Goal: Find specific page/section: Find specific page/section

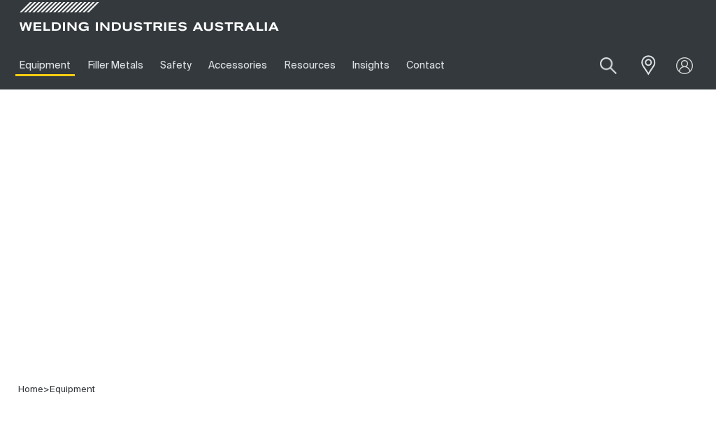
click at [37, 78] on link "Equipment" at bounding box center [45, 65] width 68 height 48
click at [36, 77] on link "Equipment" at bounding box center [45, 65] width 68 height 48
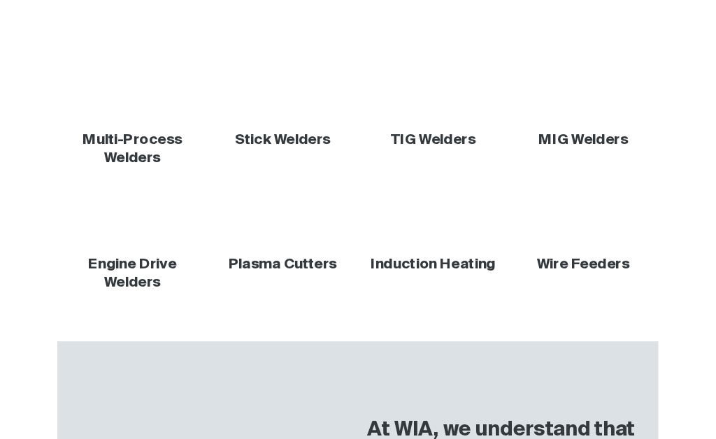
scroll to position [305, 0]
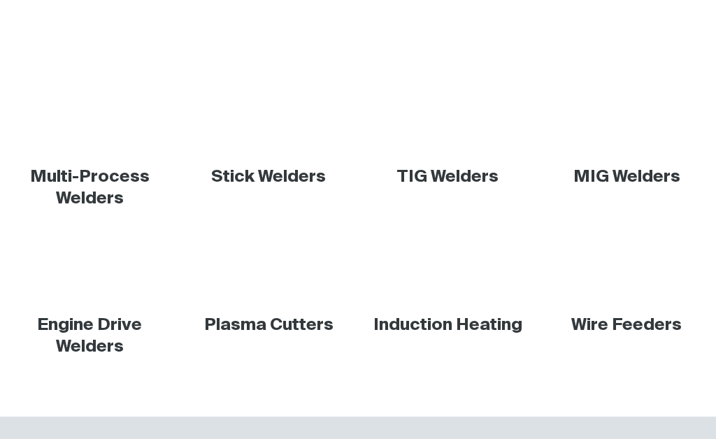
click at [246, 174] on link "Stick Welders" at bounding box center [268, 176] width 115 height 17
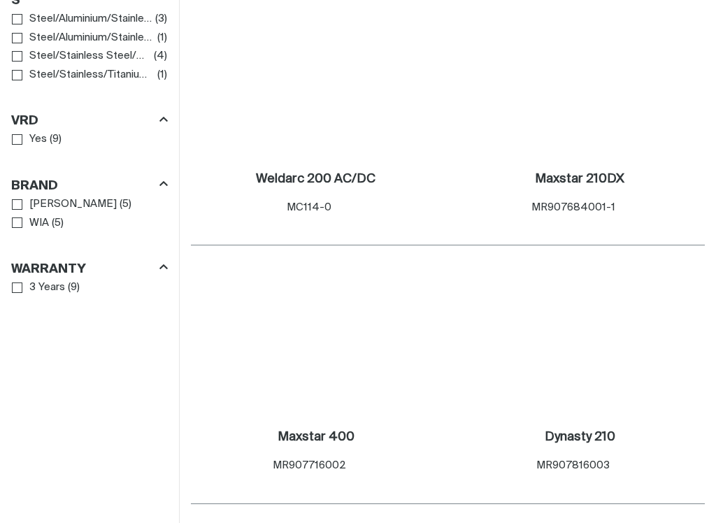
scroll to position [1310, 0]
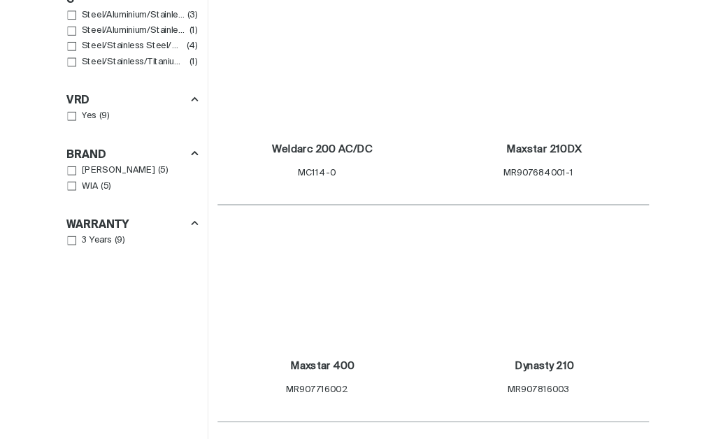
scroll to position [1355, 0]
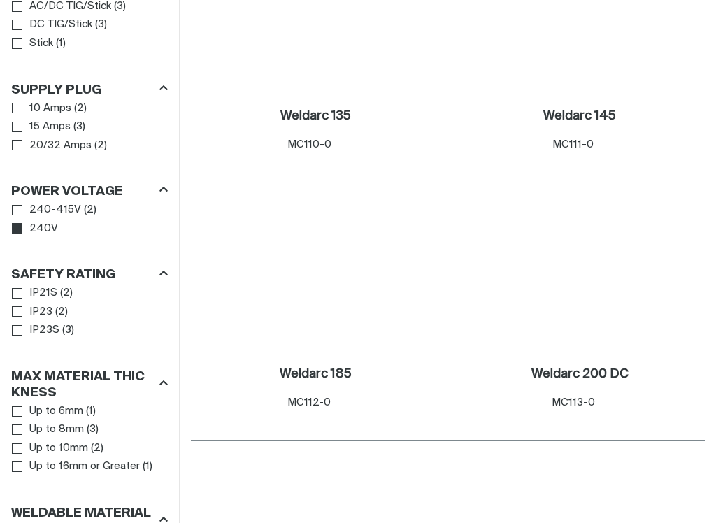
scroll to position [856, 0]
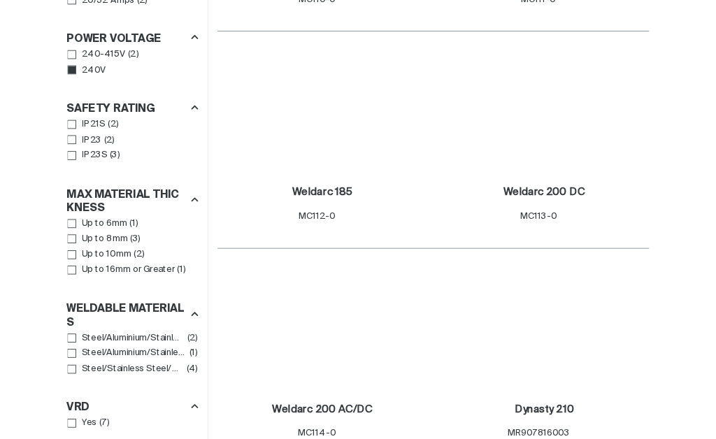
scroll to position [1044, 0]
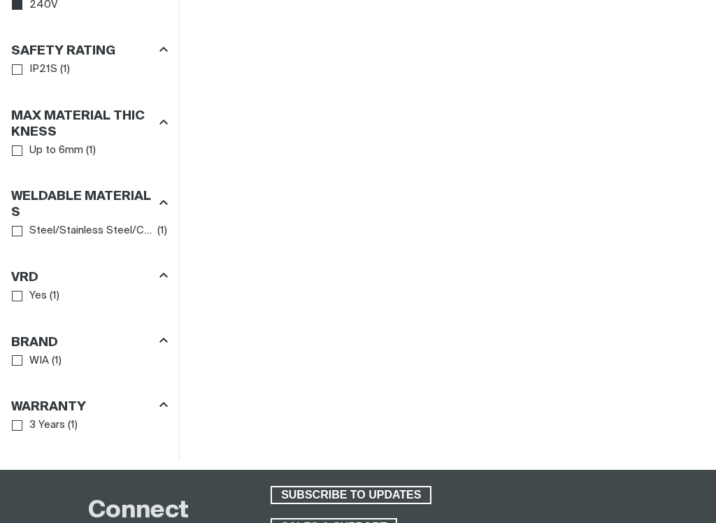
scroll to position [1056, 0]
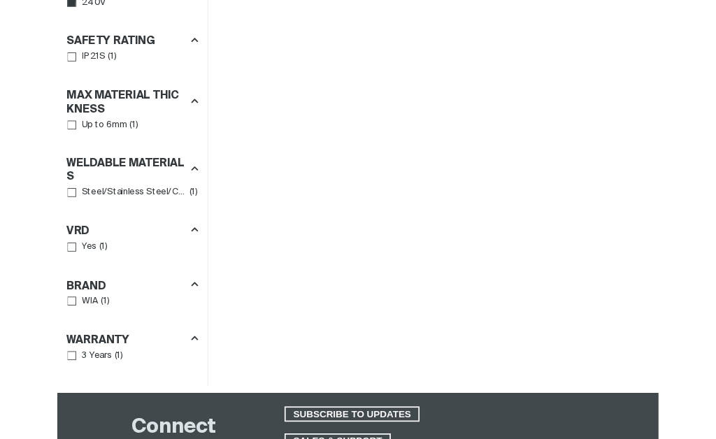
scroll to position [1101, 0]
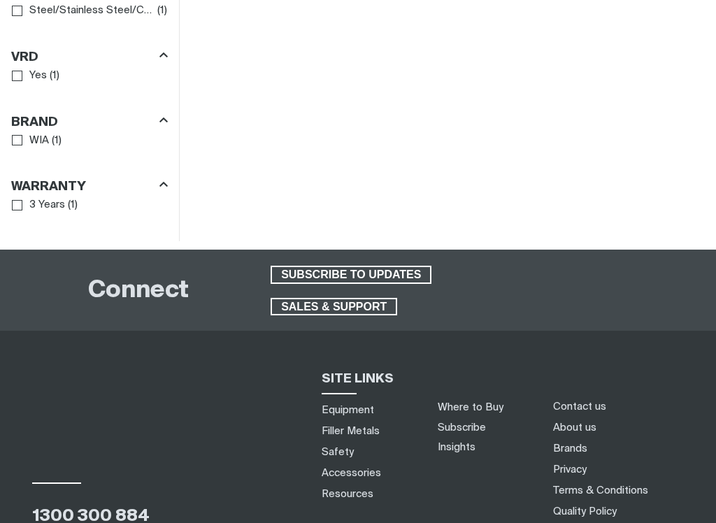
scroll to position [1289, 0]
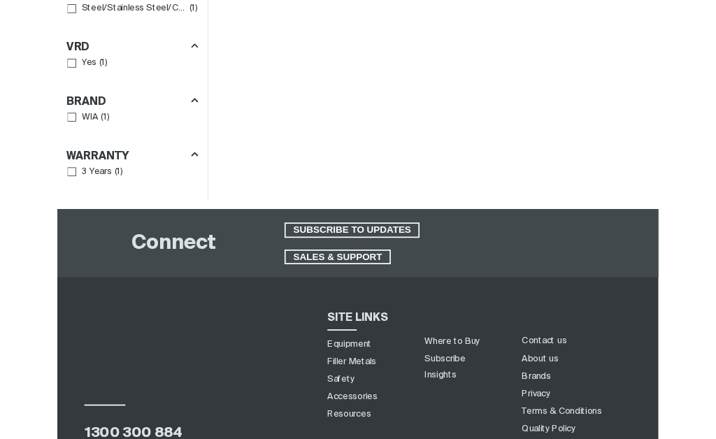
scroll to position [1334, 0]
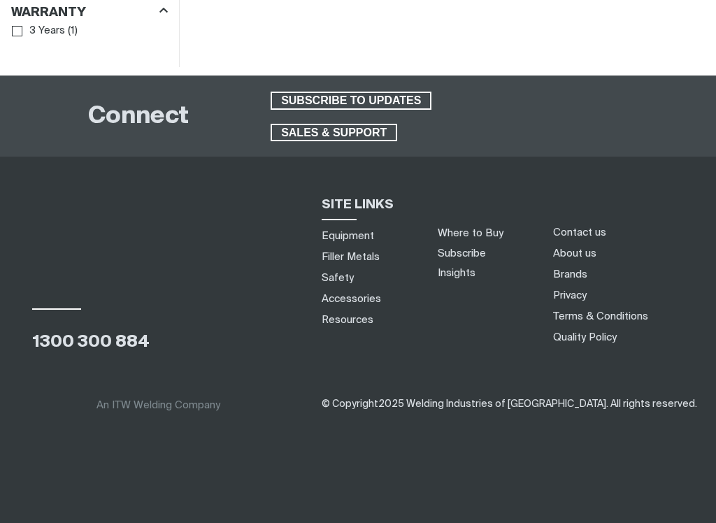
scroll to position [1597, 0]
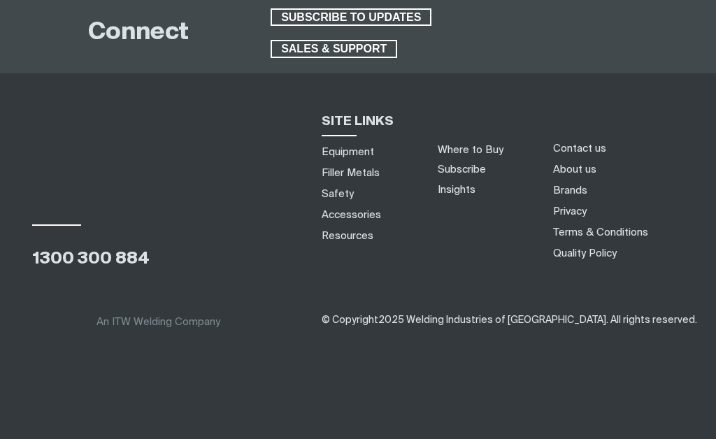
scroll to position [2053, 0]
click at [303, 58] on span "SALES & SUPPORT" at bounding box center [334, 49] width 124 height 18
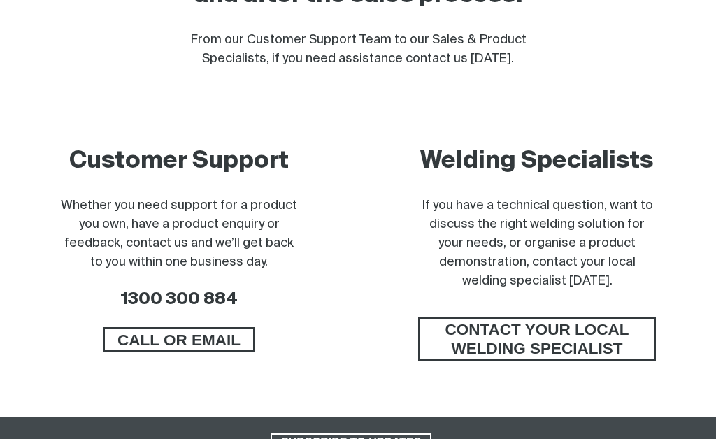
scroll to position [650, 0]
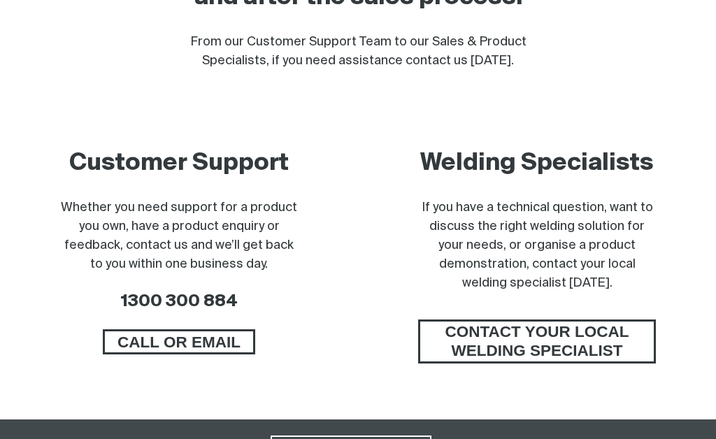
click at [511, 339] on span "CONTACT YOUR LOCAL WELDING SPECIALIST" at bounding box center [536, 341] width 233 height 44
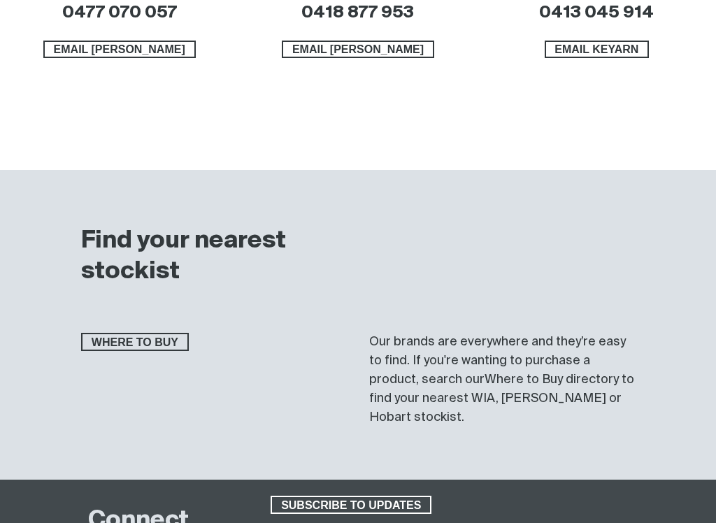
scroll to position [1136, 0]
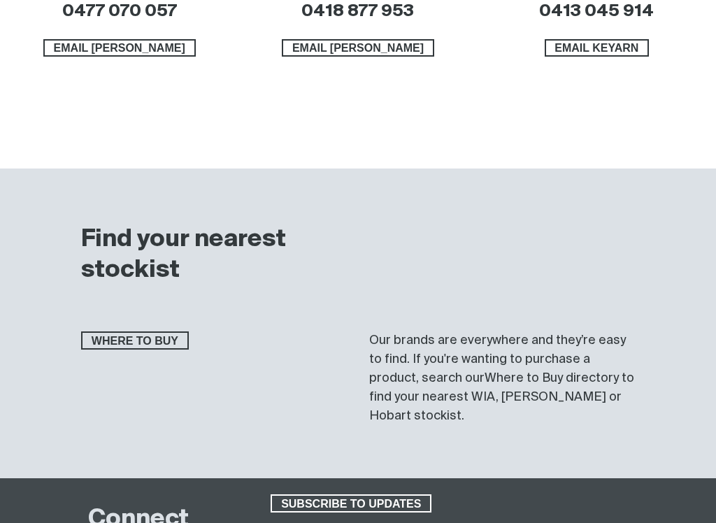
click at [137, 347] on span "WHERE TO BUY" at bounding box center [134, 340] width 105 height 18
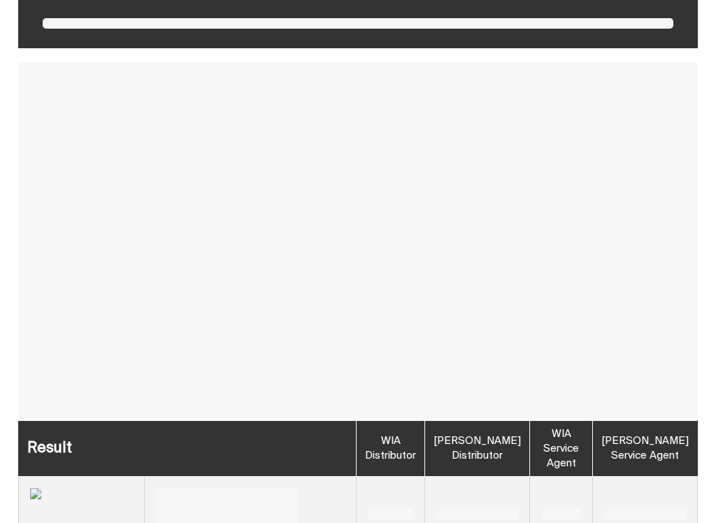
scroll to position [397, 0]
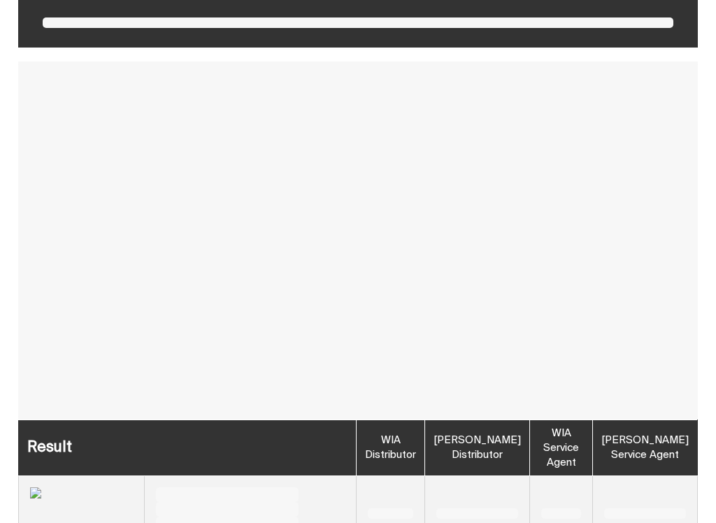
click at [356, 438] on th "WIA Distributor" at bounding box center [390, 447] width 68 height 56
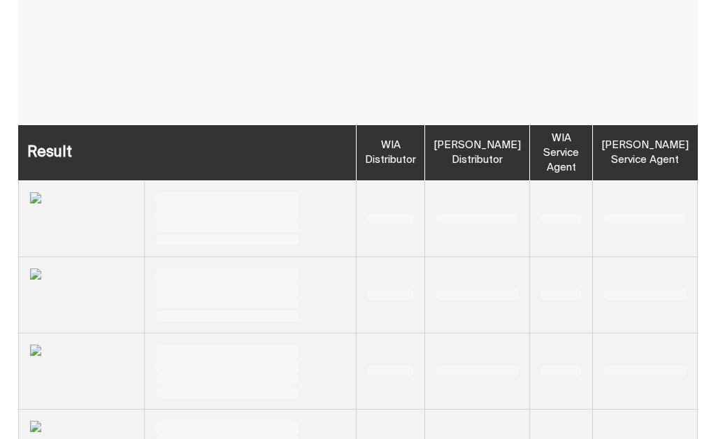
scroll to position [691, 0]
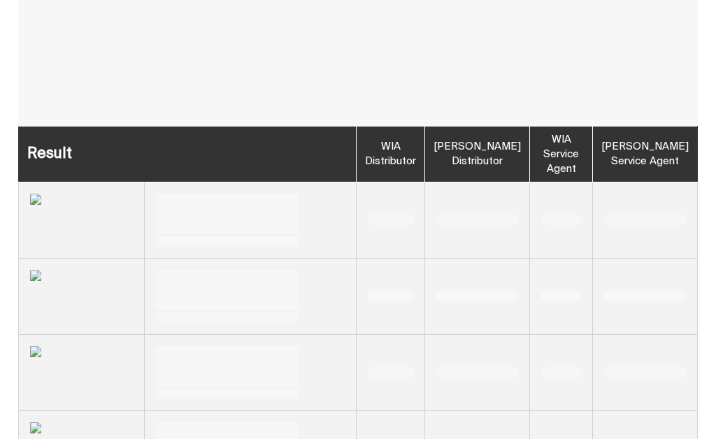
click at [356, 141] on th "WIA Distributor" at bounding box center [390, 154] width 68 height 56
click at [356, 156] on th "WIA Distributor" at bounding box center [390, 154] width 68 height 56
click at [356, 147] on th "WIA Distributor" at bounding box center [390, 154] width 68 height 56
click at [425, 149] on th "[PERSON_NAME] Distributor" at bounding box center [477, 154] width 105 height 56
click at [47, 155] on th "Result" at bounding box center [188, 154] width 338 height 56
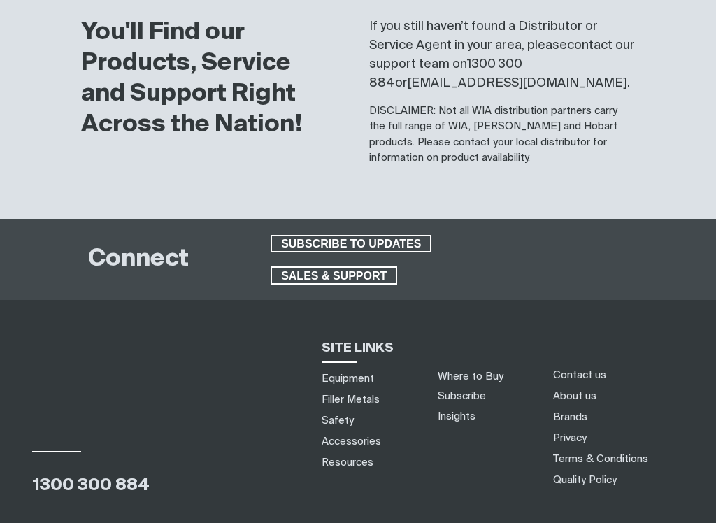
scroll to position [1634, 0]
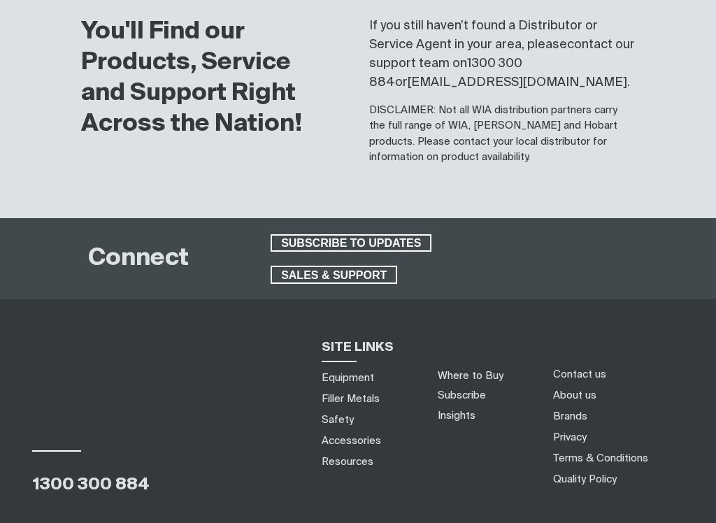
click at [303, 272] on span "SALES & SUPPORT" at bounding box center [334, 275] width 124 height 18
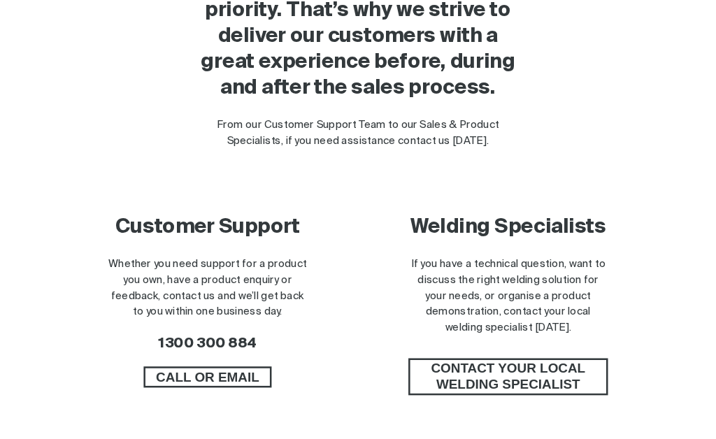
scroll to position [543, 0]
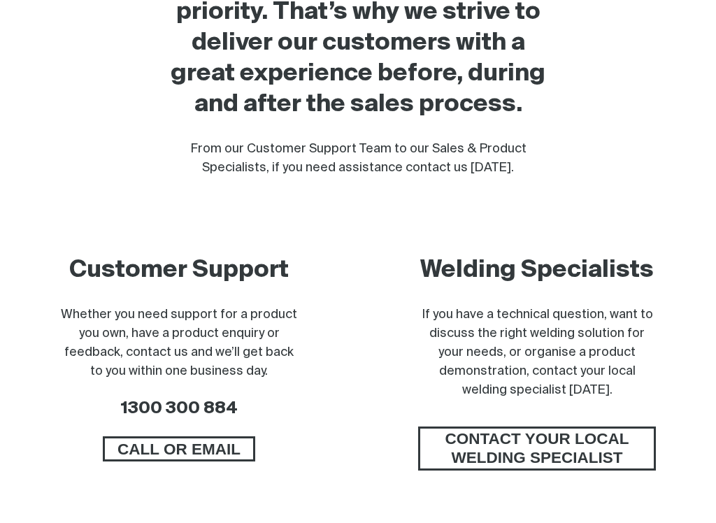
click at [521, 438] on span "CONTACT YOUR LOCAL WELDING SPECIALIST" at bounding box center [536, 448] width 233 height 44
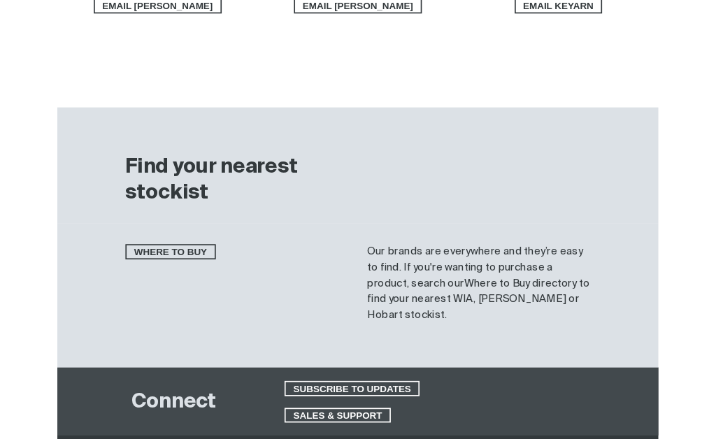
scroll to position [1173, 0]
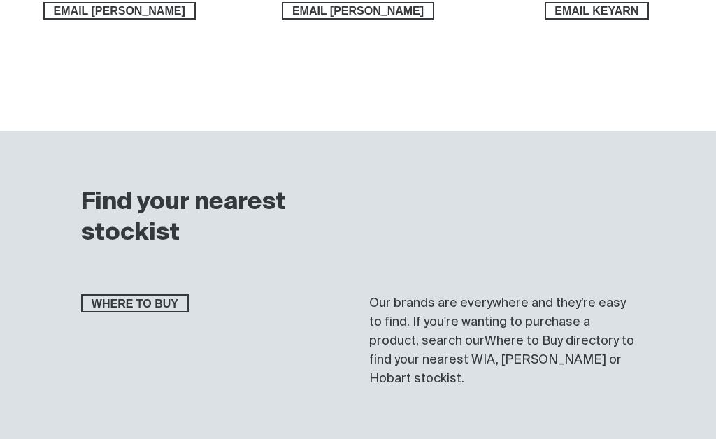
click at [137, 300] on span "WHERE TO BUY" at bounding box center [134, 303] width 105 height 18
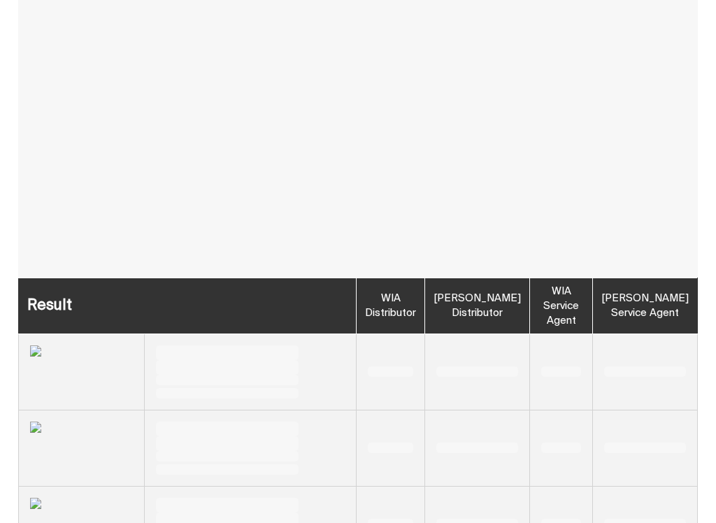
scroll to position [540, 0]
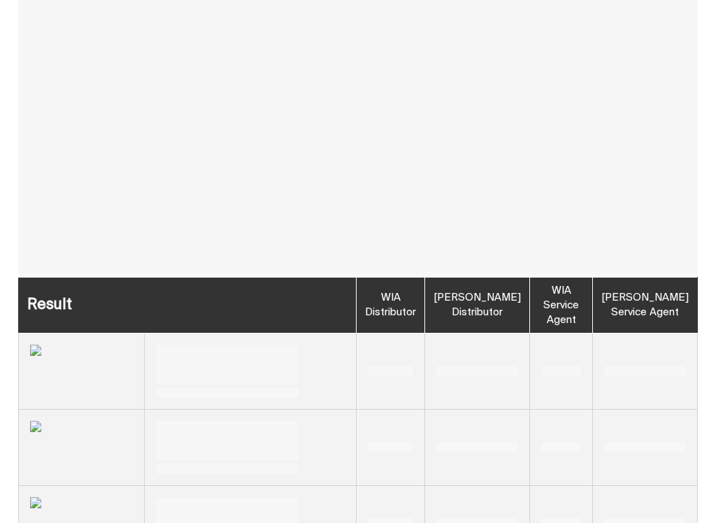
click at [356, 300] on th "WIA Distributor" at bounding box center [390, 305] width 68 height 56
click at [356, 302] on th "WIA Distributor" at bounding box center [390, 305] width 68 height 56
click at [356, 293] on th "WIA Distributor" at bounding box center [390, 305] width 68 height 56
click at [356, 304] on th "WIA Distributor" at bounding box center [390, 305] width 68 height 56
click at [356, 311] on th "WIA Distributor" at bounding box center [390, 305] width 68 height 56
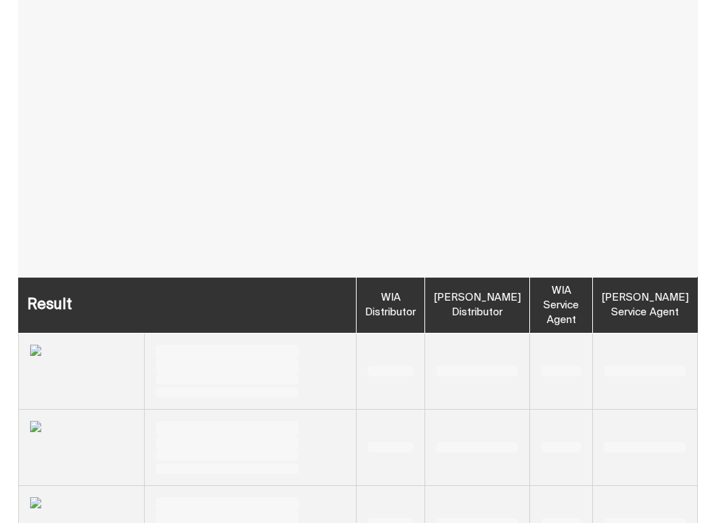
click at [530, 300] on th "WIA Service Agent" at bounding box center [561, 305] width 63 height 56
click at [530, 302] on th "WIA Service Agent" at bounding box center [561, 305] width 63 height 56
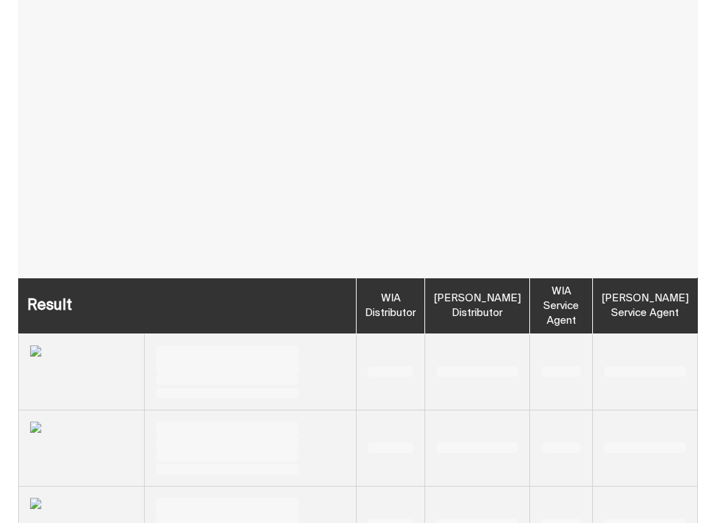
click at [530, 312] on th "WIA Service Agent" at bounding box center [561, 305] width 63 height 56
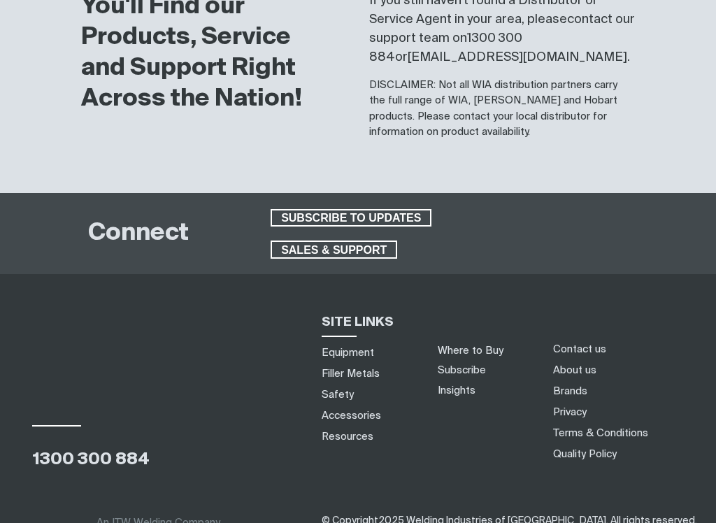
scroll to position [1660, 0]
click at [459, 345] on link "Where to Buy" at bounding box center [471, 350] width 66 height 10
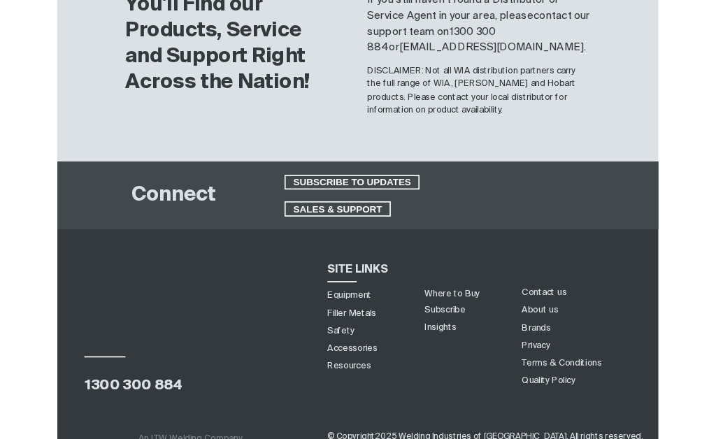
scroll to position [1705, 0]
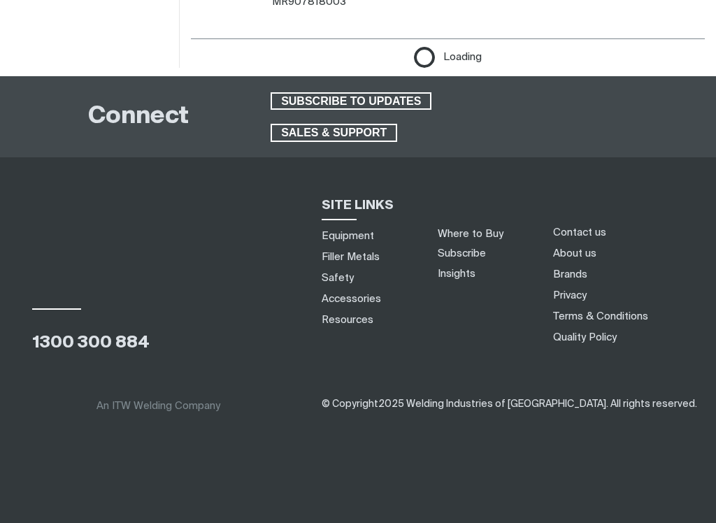
scroll to position [2188, 0]
click at [305, 142] on span "SALES & SUPPORT" at bounding box center [334, 133] width 124 height 18
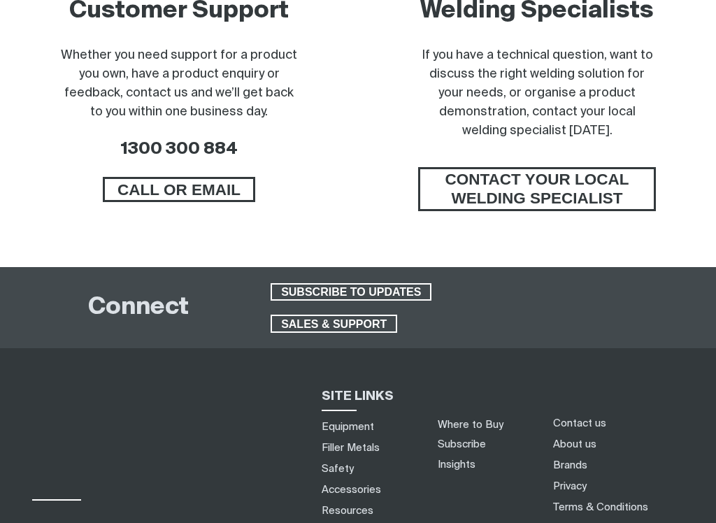
scroll to position [803, 0]
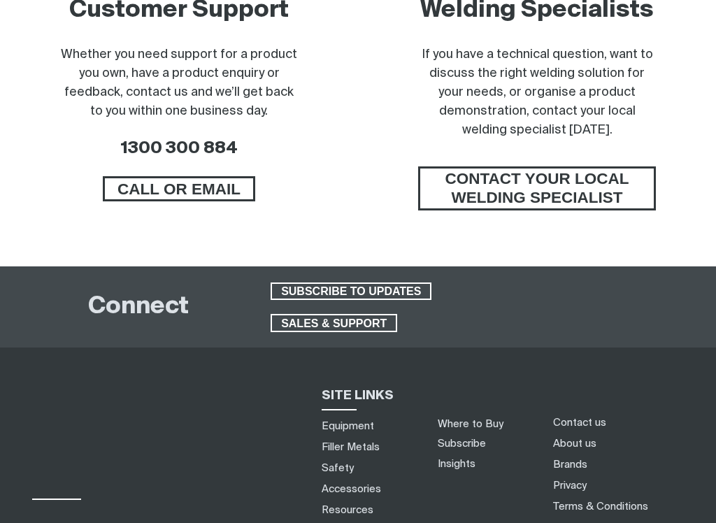
click at [331, 312] on div "SUBSCRIBE TO UPDATES SALES & SUPPORT" at bounding box center [368, 307] width 209 height 64
click at [326, 320] on span "SALES & SUPPORT" at bounding box center [334, 323] width 124 height 18
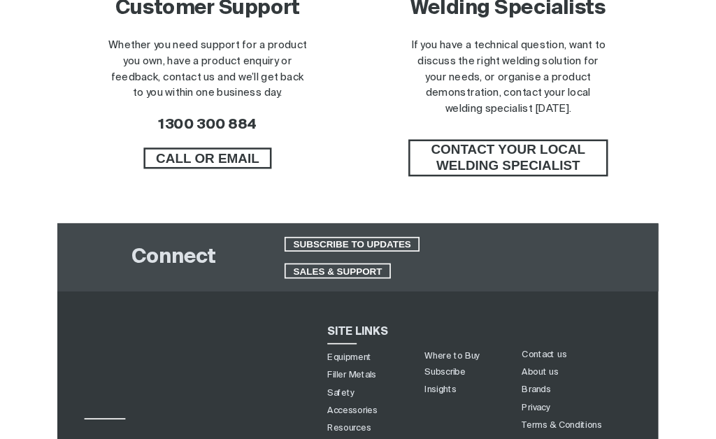
scroll to position [848, 0]
